Goal: Task Accomplishment & Management: Use online tool/utility

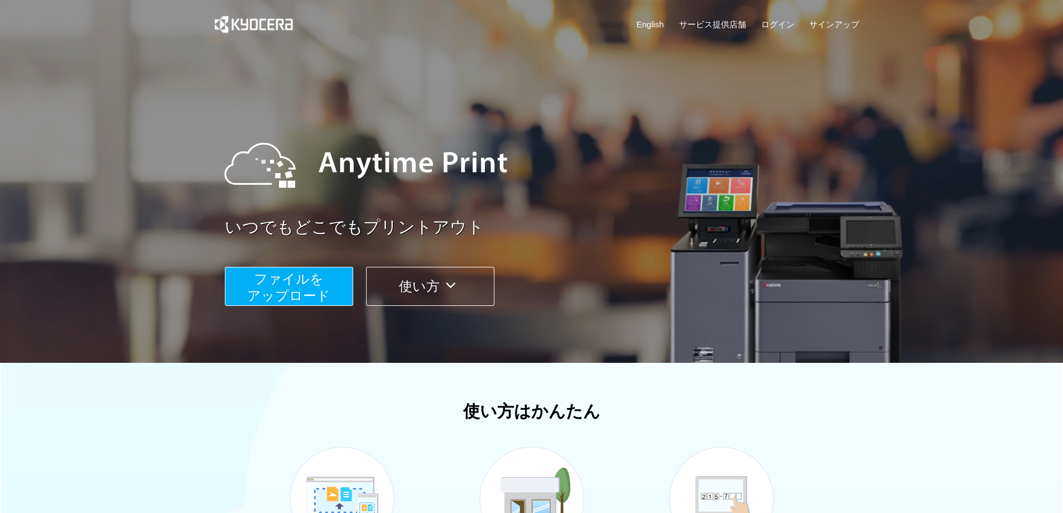
click at [298, 303] on span "ファイルを ​​アップロード" at bounding box center [288, 287] width 83 height 32
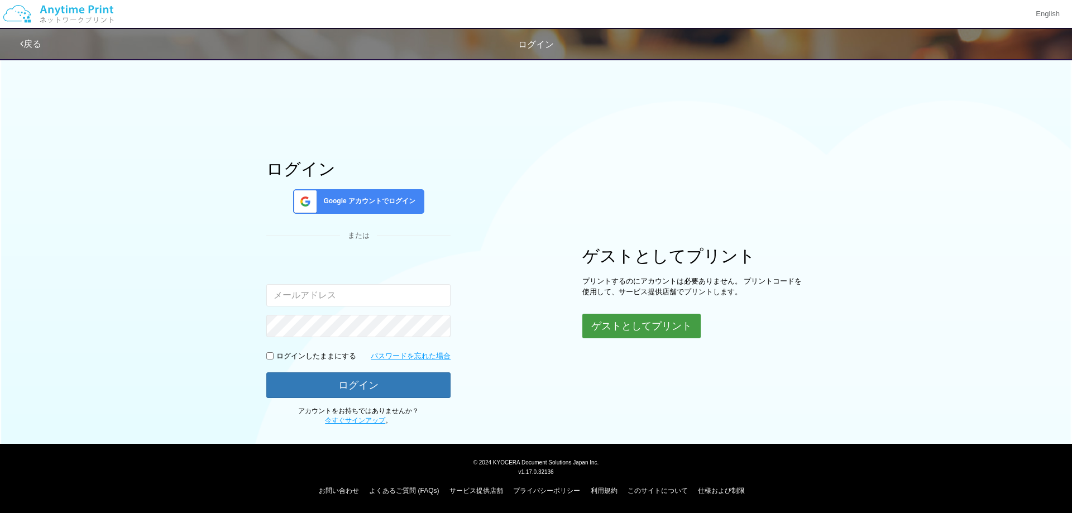
click at [654, 328] on button "ゲストとしてプリント" at bounding box center [641, 326] width 118 height 25
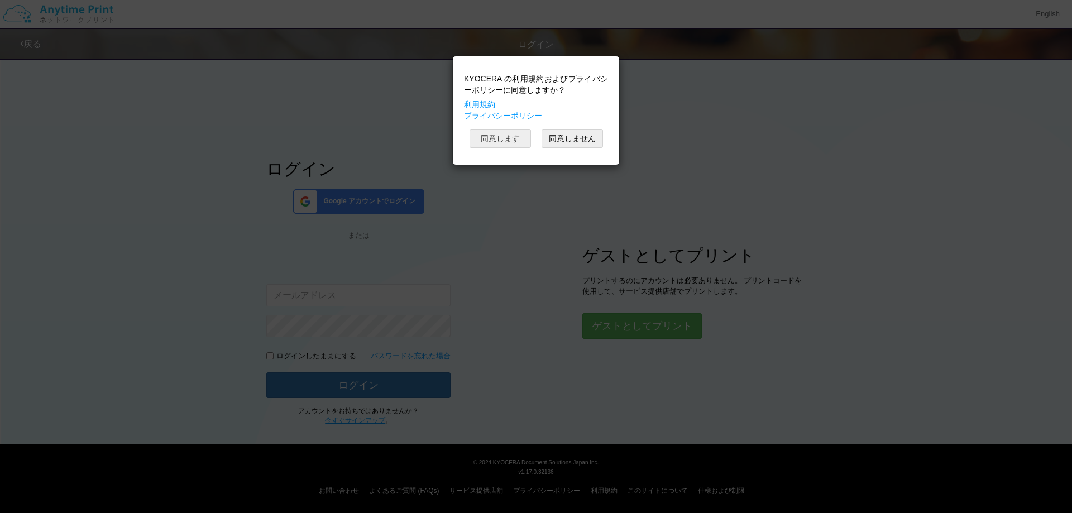
click at [519, 146] on button "同意します" at bounding box center [499, 138] width 61 height 19
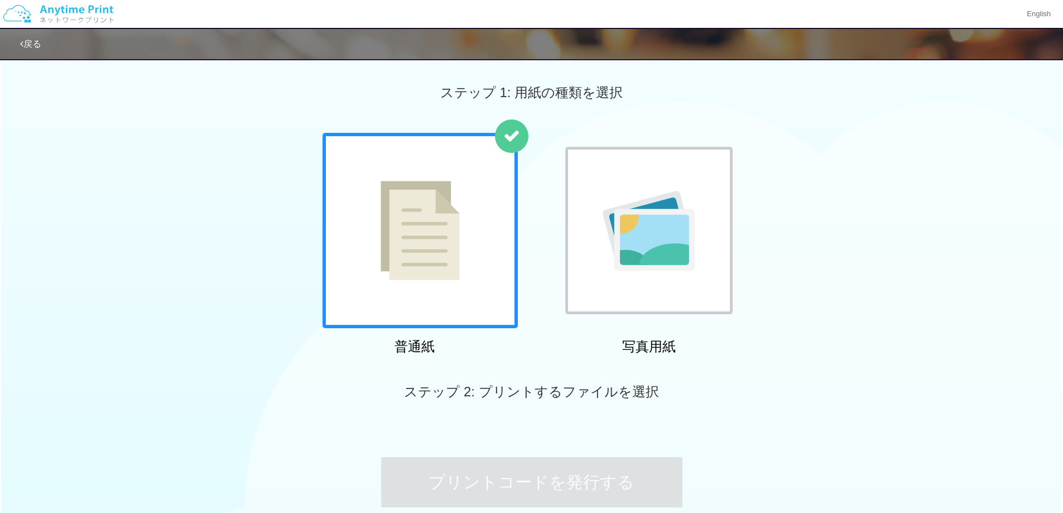
click at [617, 255] on div at bounding box center [648, 230] width 167 height 167
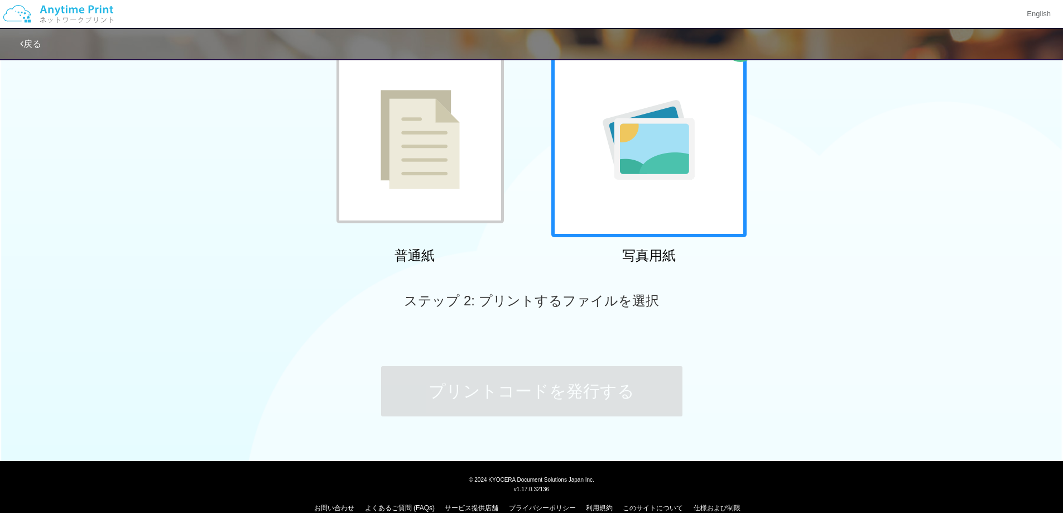
scroll to position [108, 0]
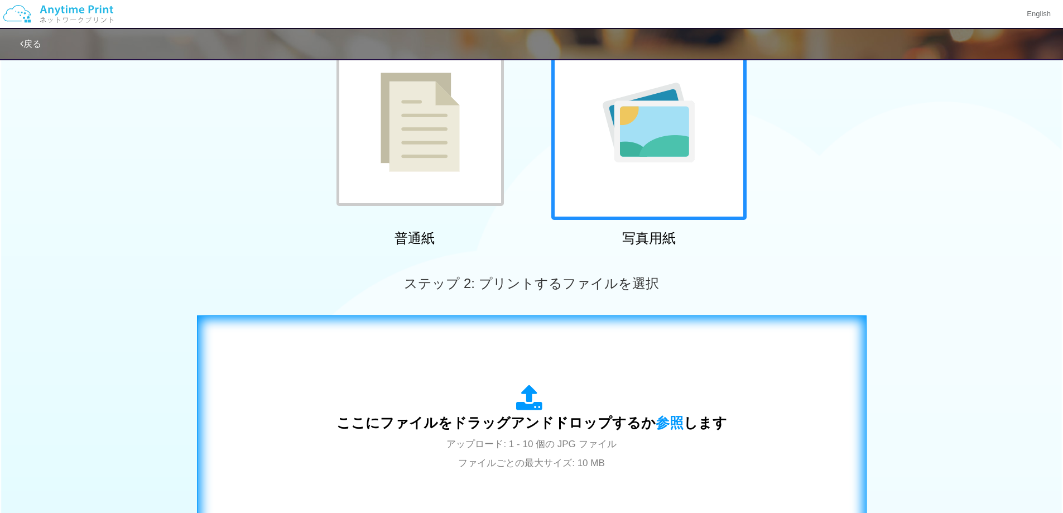
click at [516, 354] on div "ここにファイルをドラッグアンドドロップするか 参照 します アップロード: 1 - 10 個の JPG ファイル ファイルごとの最大サイズ: 10 MB" at bounding box center [532, 428] width 646 height 202
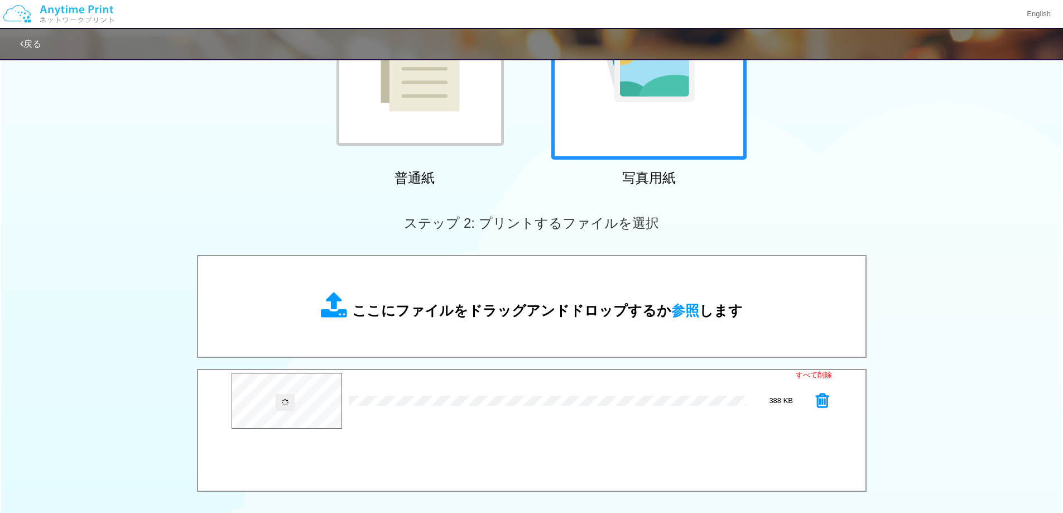
scroll to position [276, 0]
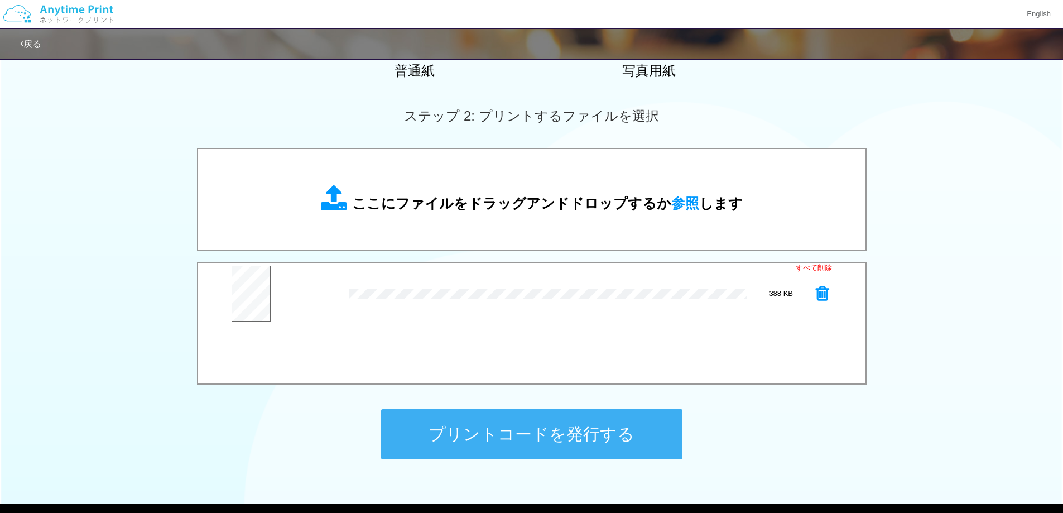
click at [491, 440] on button "プリントコードを発行する" at bounding box center [531, 434] width 301 height 50
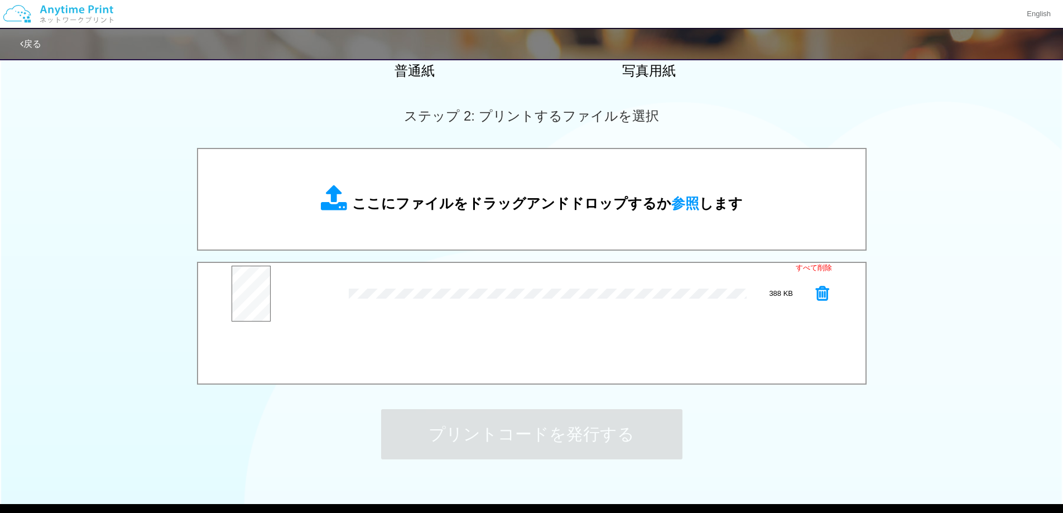
scroll to position [0, 0]
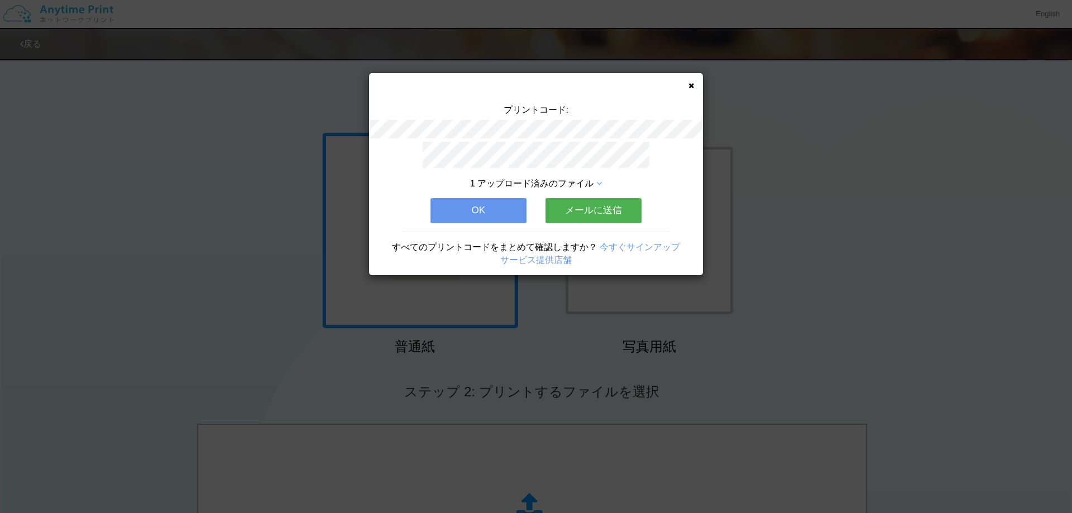
click at [577, 208] on button "メールに送信" at bounding box center [593, 210] width 96 height 25
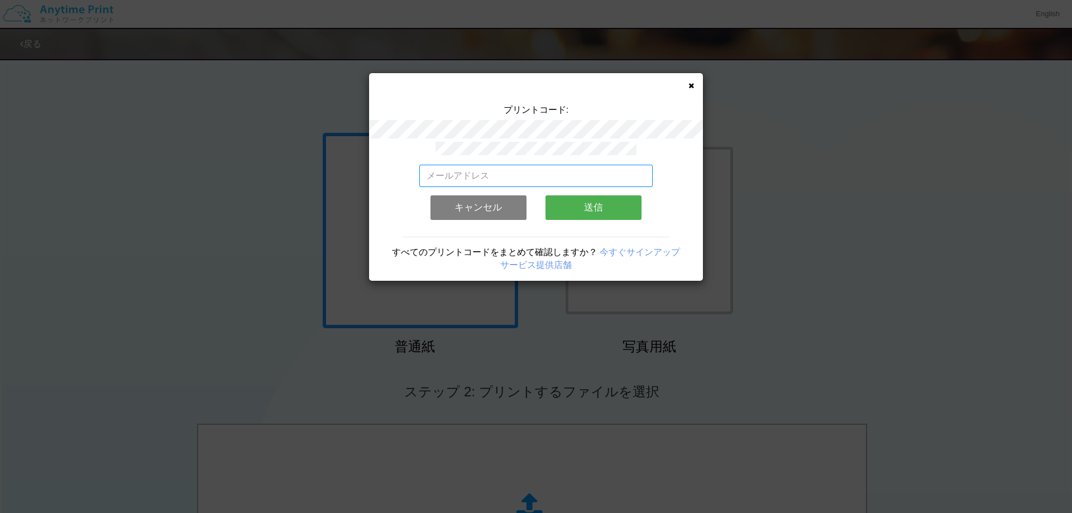
click at [523, 174] on input "email" at bounding box center [536, 176] width 234 height 22
type input "[EMAIL_ADDRESS][DOMAIN_NAME]"
click at [582, 201] on button "送信" at bounding box center [593, 207] width 96 height 25
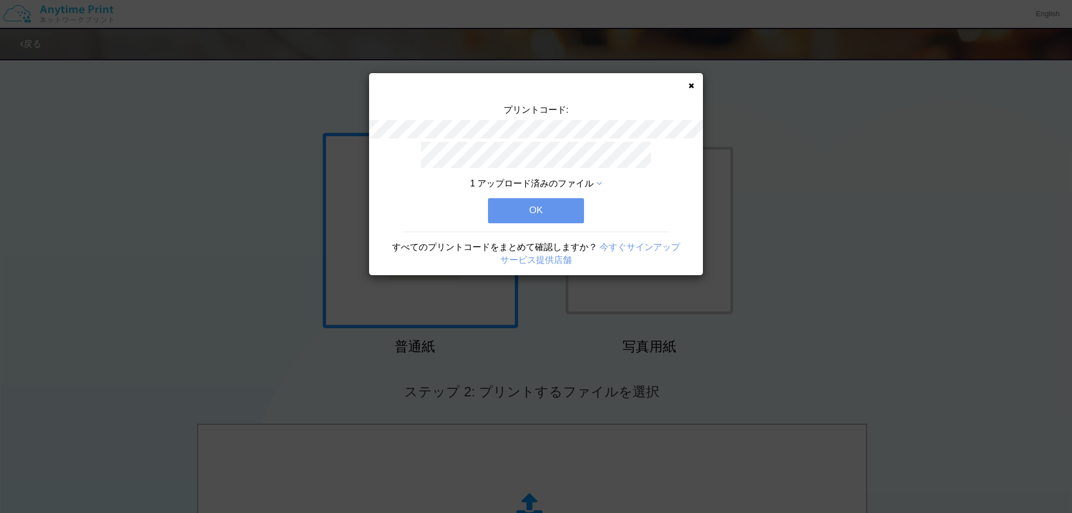
click at [582, 202] on button "OK" at bounding box center [536, 210] width 96 height 25
